Goal: Task Accomplishment & Management: Use online tool/utility

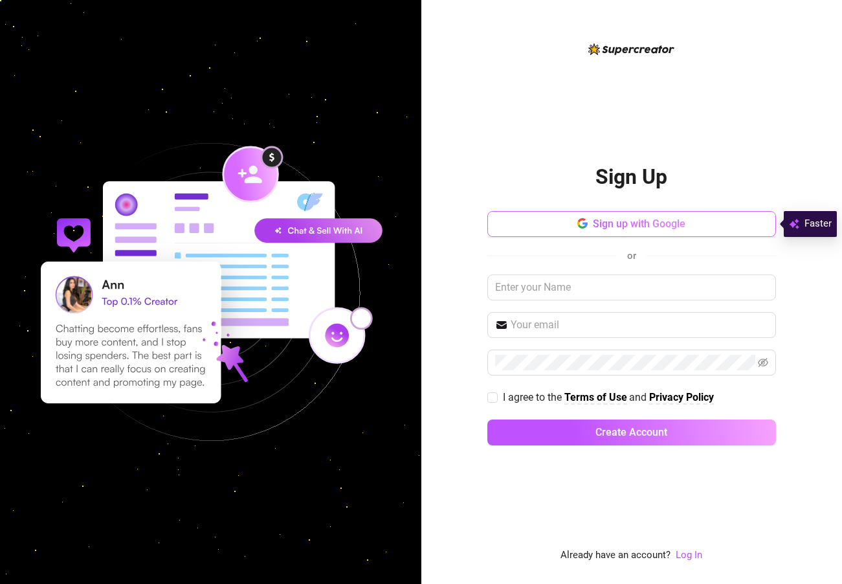
click at [641, 228] on span "Sign up with Google" at bounding box center [639, 223] width 93 height 12
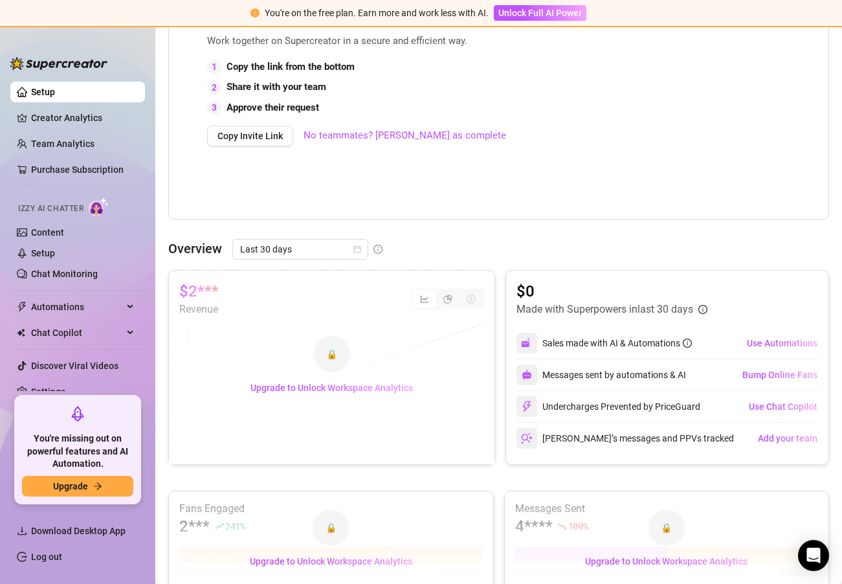
scroll to position [428, 0]
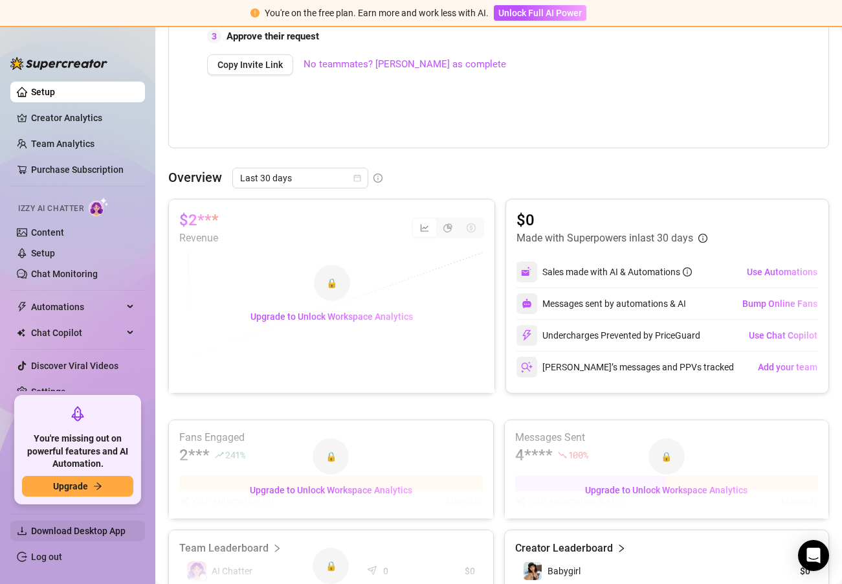
click at [66, 525] on span "Download Desktop App" at bounding box center [78, 530] width 94 height 10
